Goal: Find specific page/section: Find specific page/section

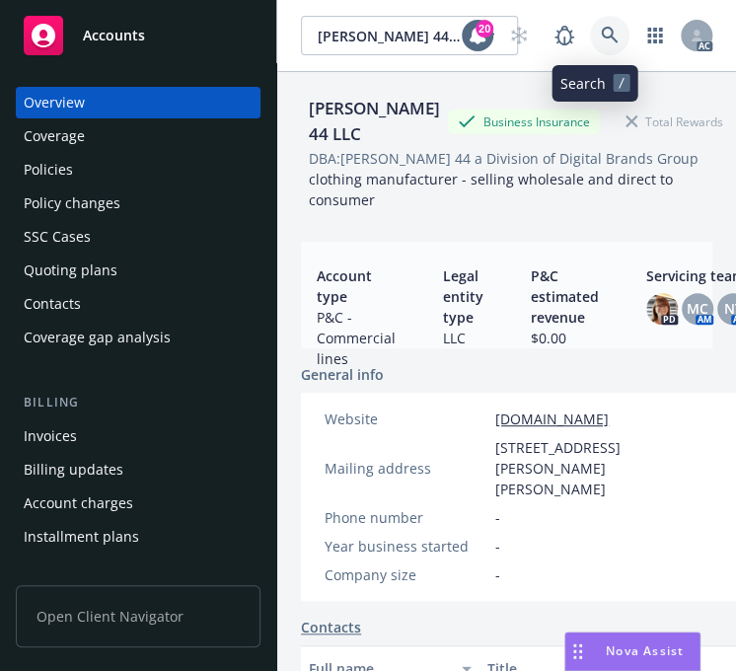
click at [590, 28] on link at bounding box center [609, 35] width 39 height 39
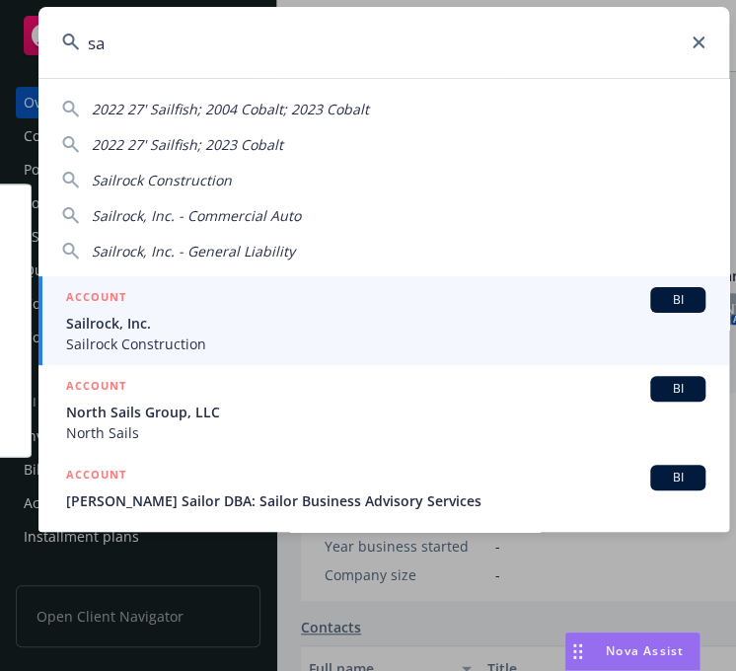
type input "s"
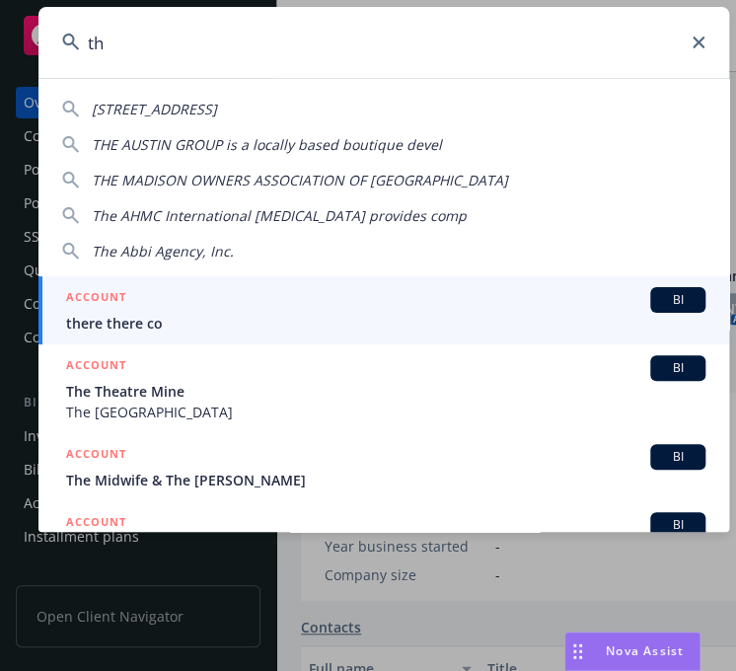
type input "t"
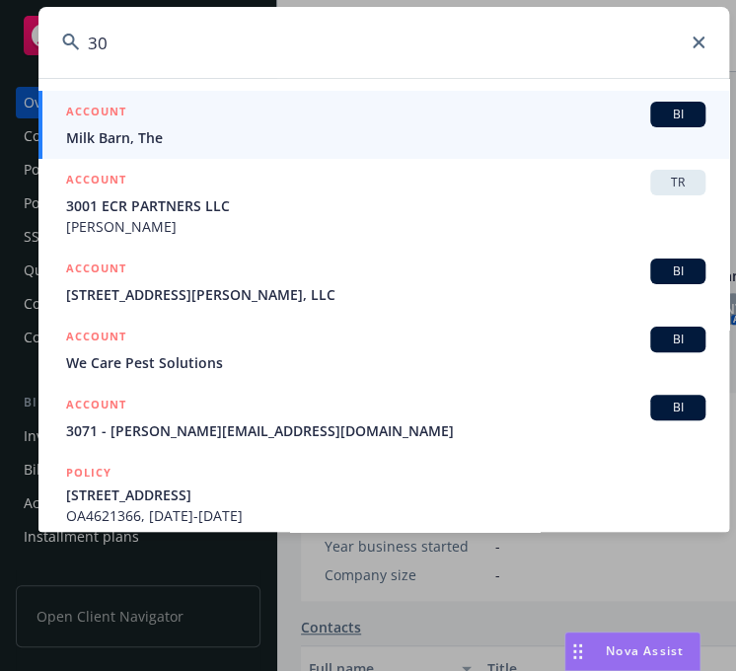
type input "3"
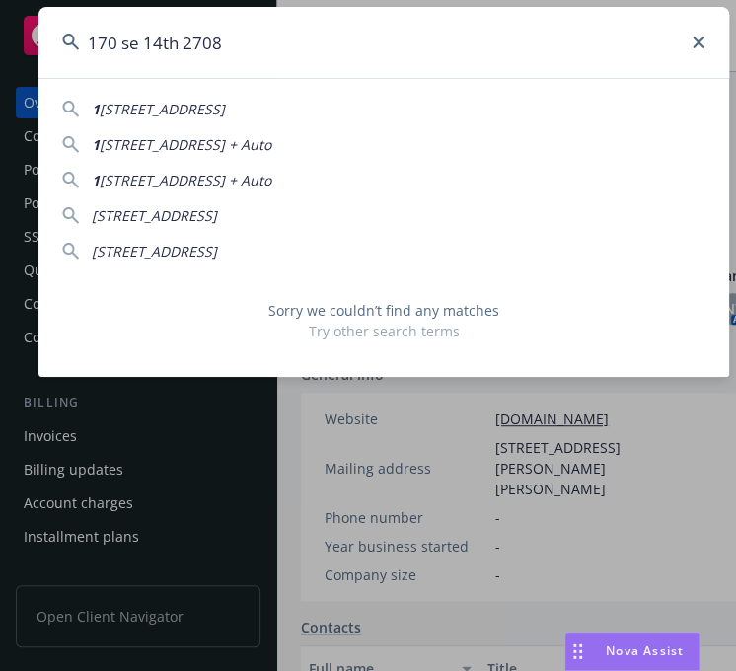
drag, startPoint x: 254, startPoint y: 34, endPoint x: 177, endPoint y: 38, distance: 77.1
click at [177, 36] on input "170 se 14th 2708" at bounding box center [383, 42] width 690 height 71
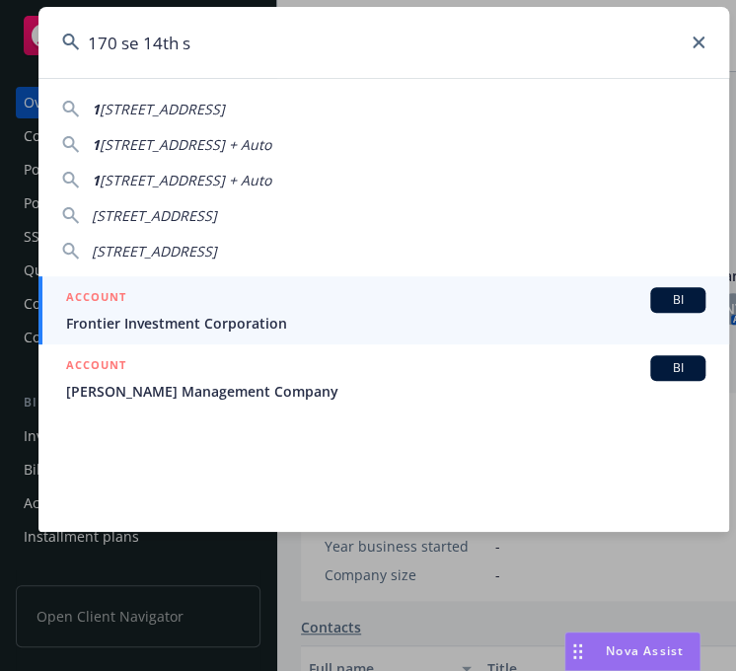
type input "[STREET_ADDRESS]"
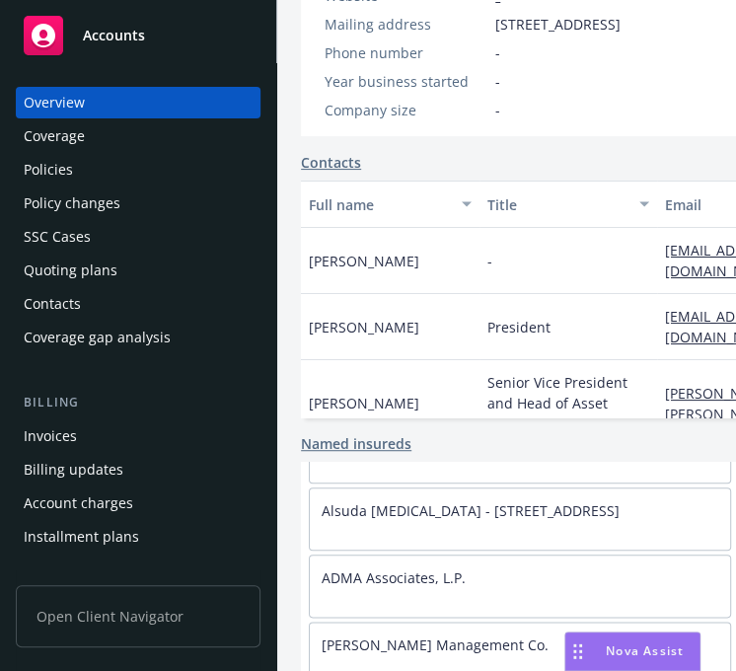
scroll to position [4606, 0]
